Goal: Register for event/course

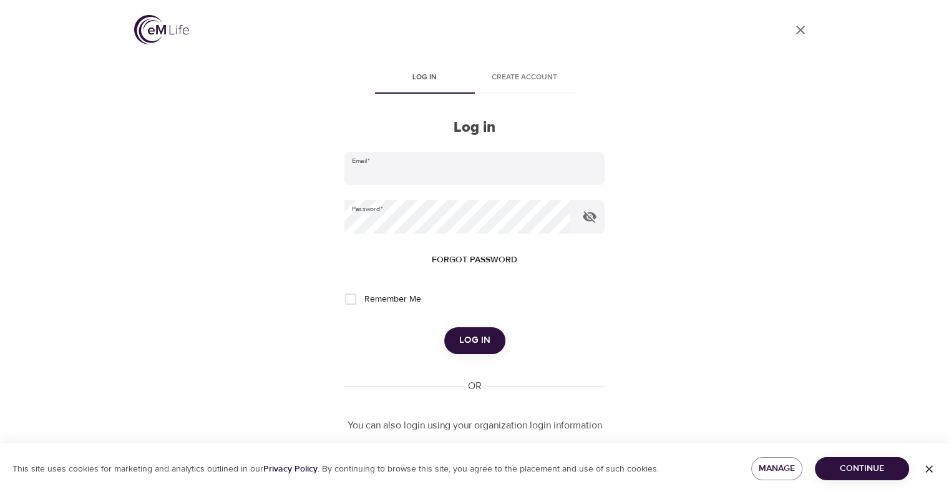
type input "[PERSON_NAME][EMAIL_ADDRESS][PERSON_NAME][DOMAIN_NAME]"
click at [486, 339] on span "Log in" at bounding box center [474, 340] width 31 height 16
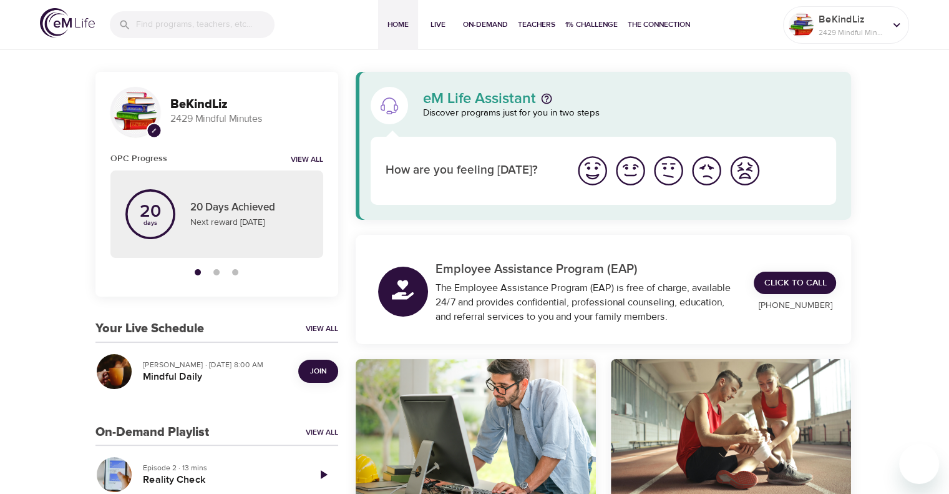
click at [325, 371] on span "Join" at bounding box center [318, 370] width 16 height 13
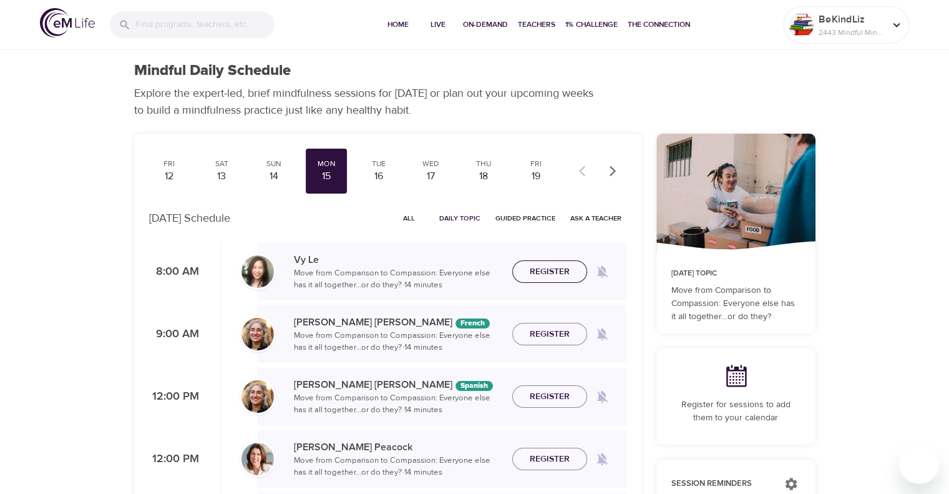
click at [564, 270] on span "Register" at bounding box center [550, 272] width 40 height 16
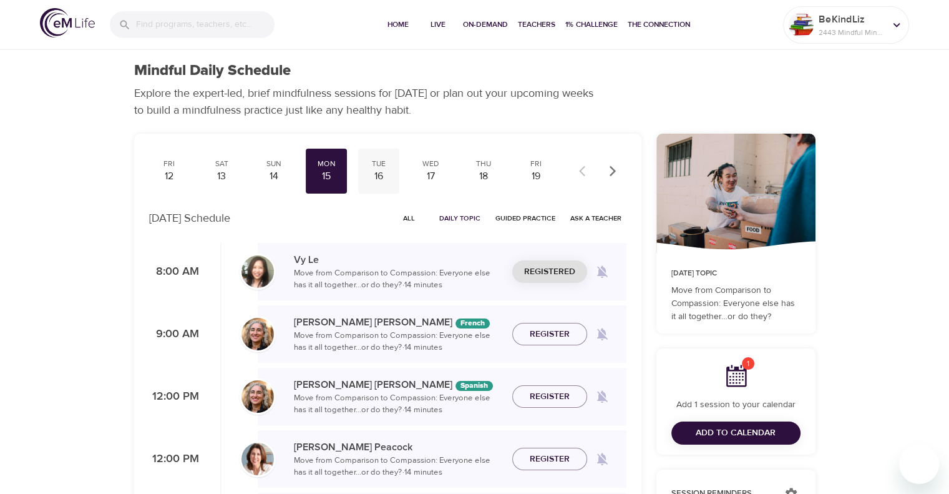
click at [374, 170] on div "16" at bounding box center [378, 176] width 31 height 14
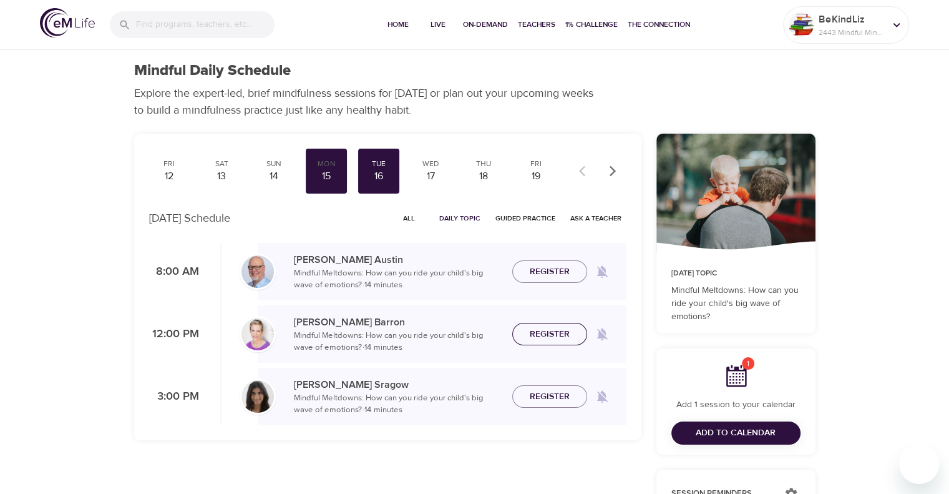
click at [550, 336] on span "Register" at bounding box center [550, 334] width 40 height 16
click at [432, 179] on div "17" at bounding box center [431, 176] width 31 height 14
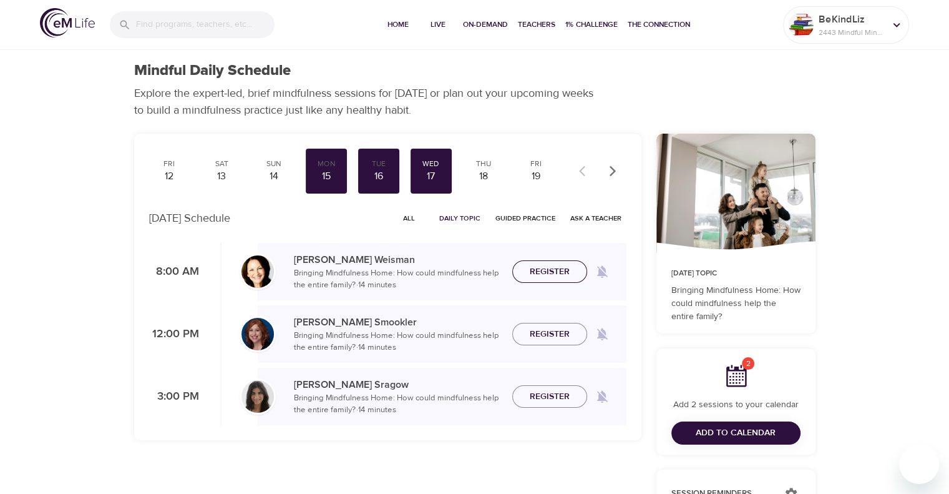
click at [547, 276] on span "Register" at bounding box center [550, 272] width 40 height 16
click at [490, 179] on div "18" at bounding box center [483, 176] width 31 height 14
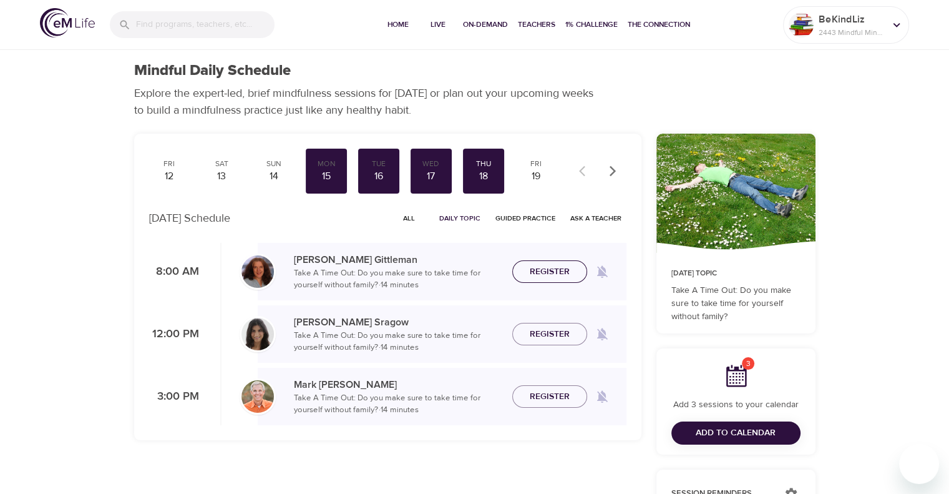
click at [555, 271] on span "Register" at bounding box center [550, 272] width 40 height 16
click at [535, 174] on div "19" at bounding box center [535, 176] width 31 height 14
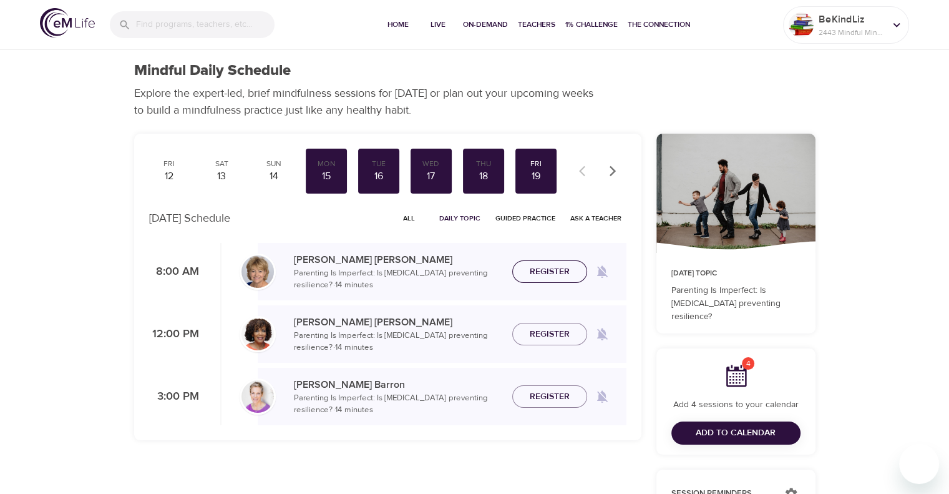
click at [562, 270] on span "Register" at bounding box center [550, 272] width 40 height 16
click at [734, 375] on icon at bounding box center [735, 375] width 25 height 25
click at [760, 436] on span "Add to Calendar" at bounding box center [736, 433] width 80 height 16
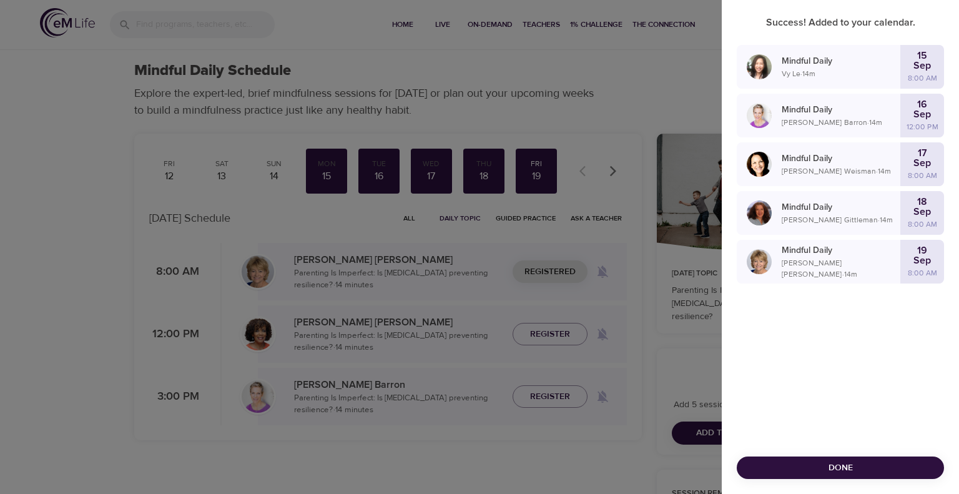
click at [887, 467] on span "Done" at bounding box center [839, 468] width 187 height 16
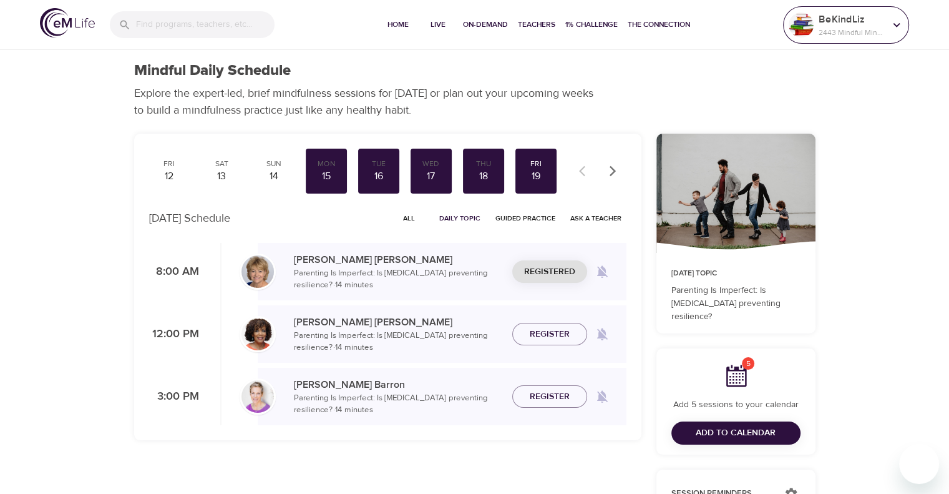
click at [867, 27] on p "2443 Mindful Minutes" at bounding box center [852, 32] width 66 height 11
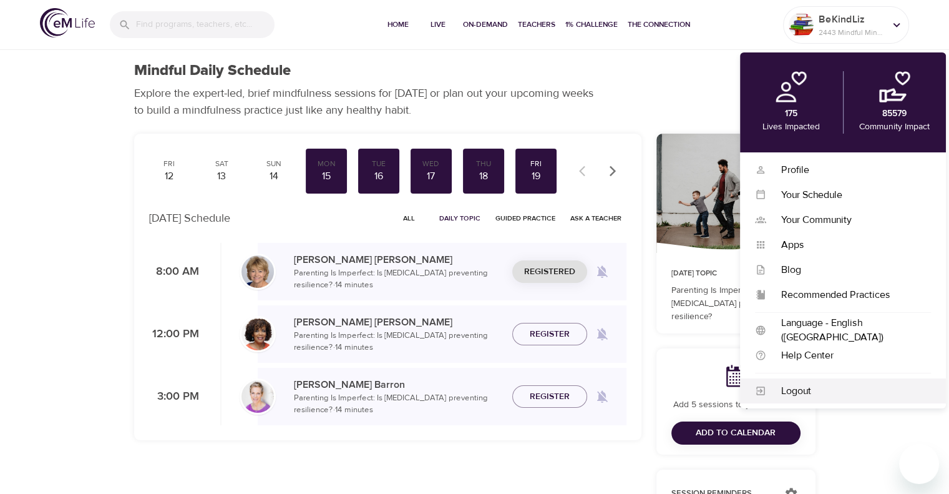
click at [815, 391] on div "Logout" at bounding box center [848, 391] width 165 height 14
